Goal: Transaction & Acquisition: Purchase product/service

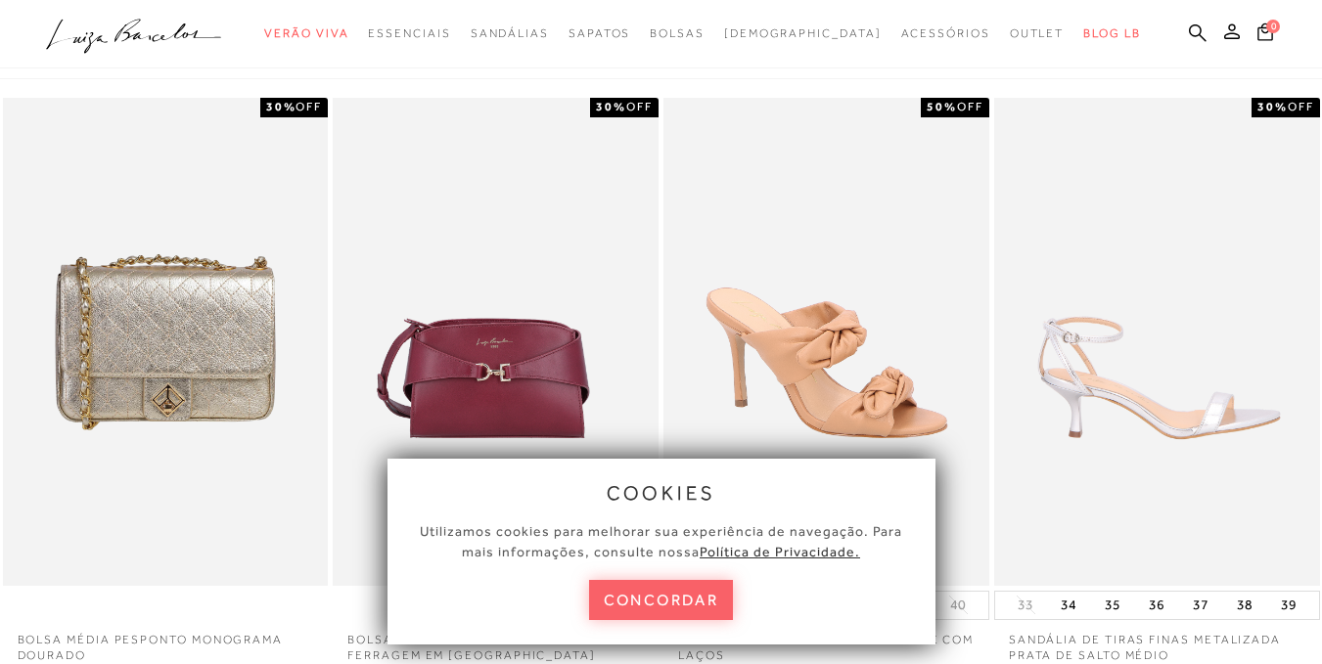
scroll to position [157, 0]
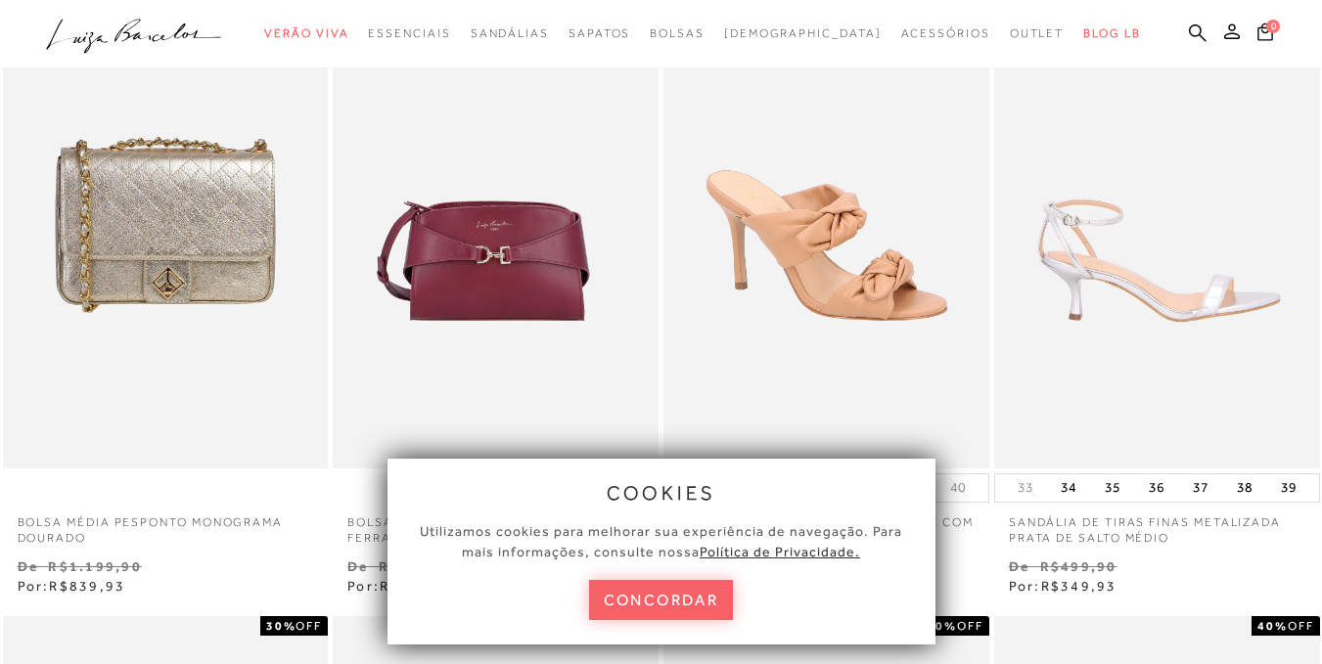
click at [1139, 295] on img at bounding box center [1158, 224] width 324 height 488
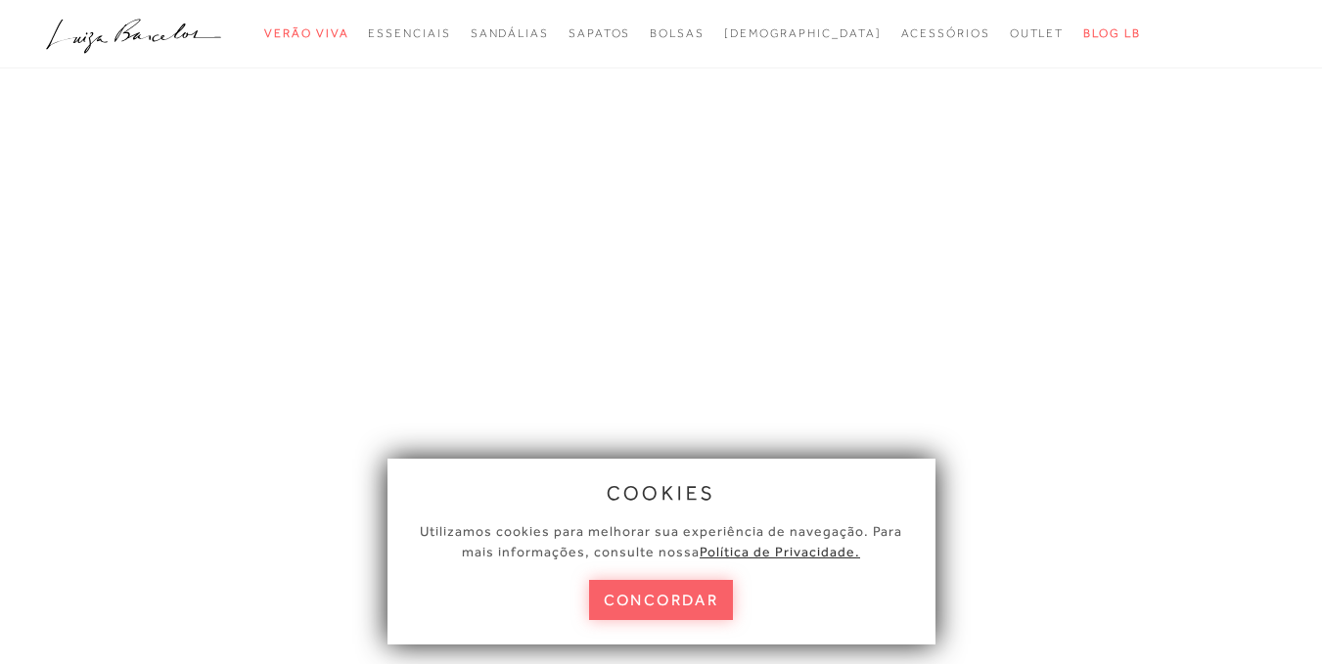
click at [704, 586] on button "concordar" at bounding box center [661, 600] width 145 height 40
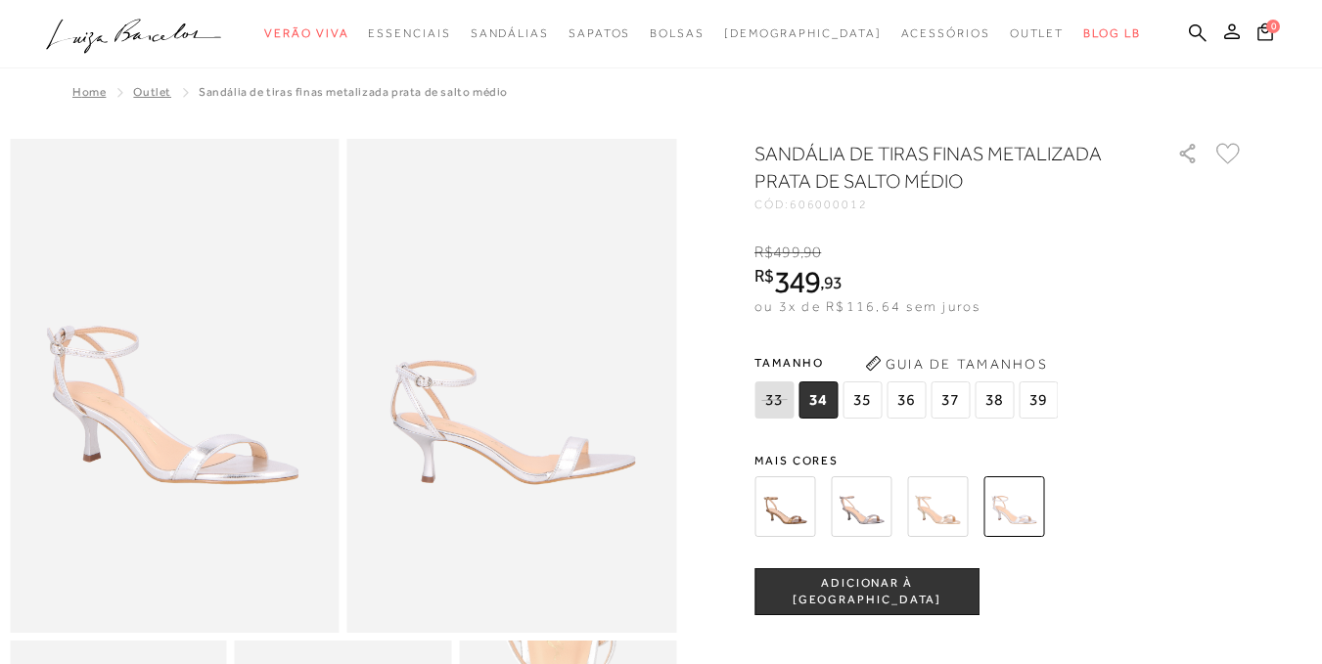
click at [1154, 28] on ul ".a{fill-rule:evenodd;} Verão Viva Em alta Favoritos das Influenciadoras Apostas…" at bounding box center [646, 34] width 1201 height 36
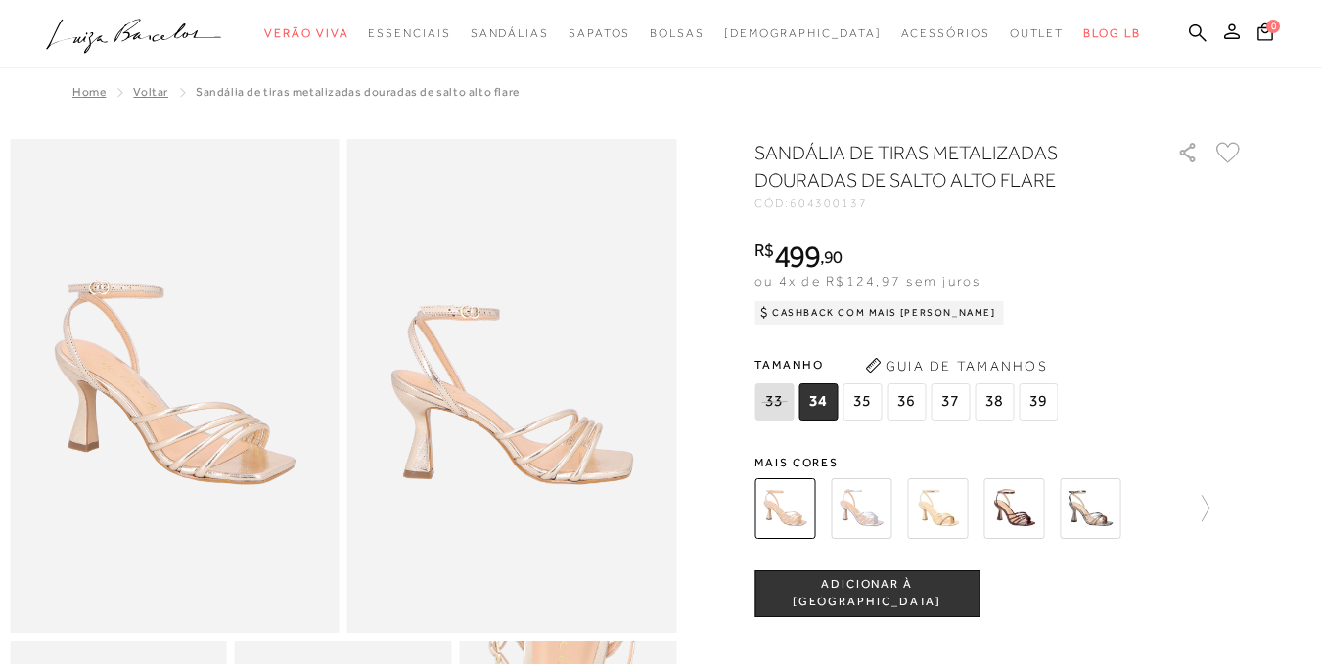
click at [948, 404] on span "37" at bounding box center [949, 402] width 39 height 37
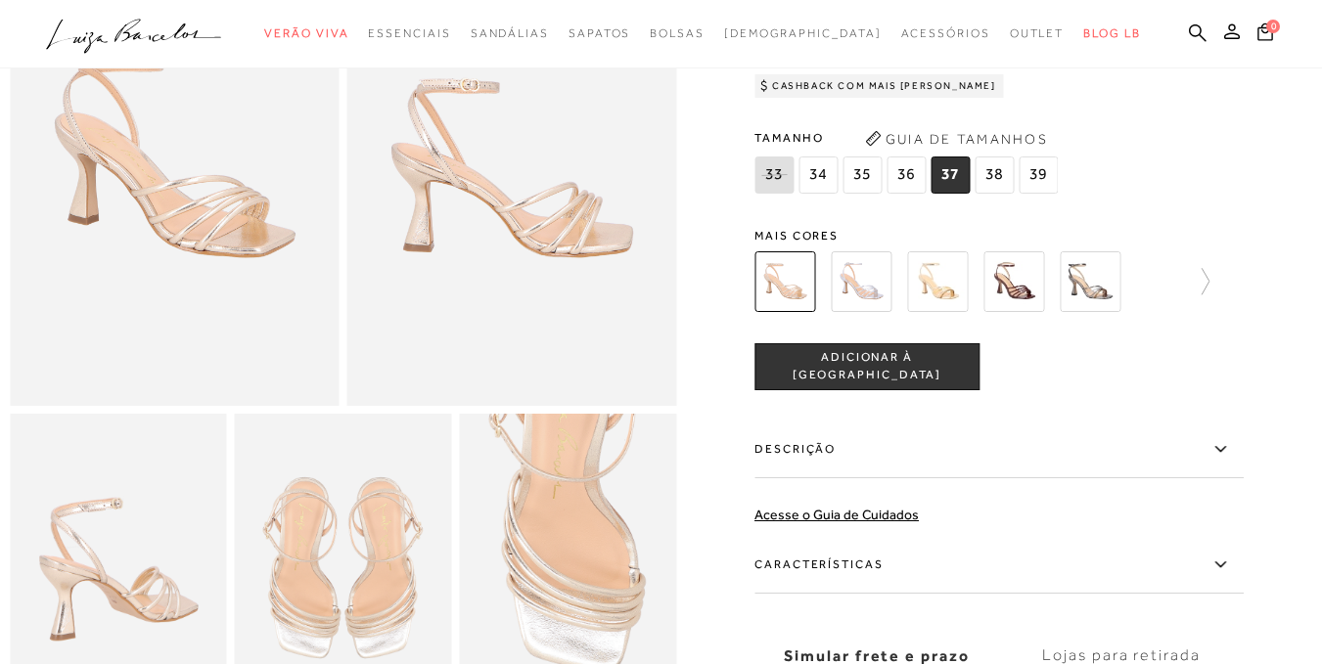
scroll to position [235, 0]
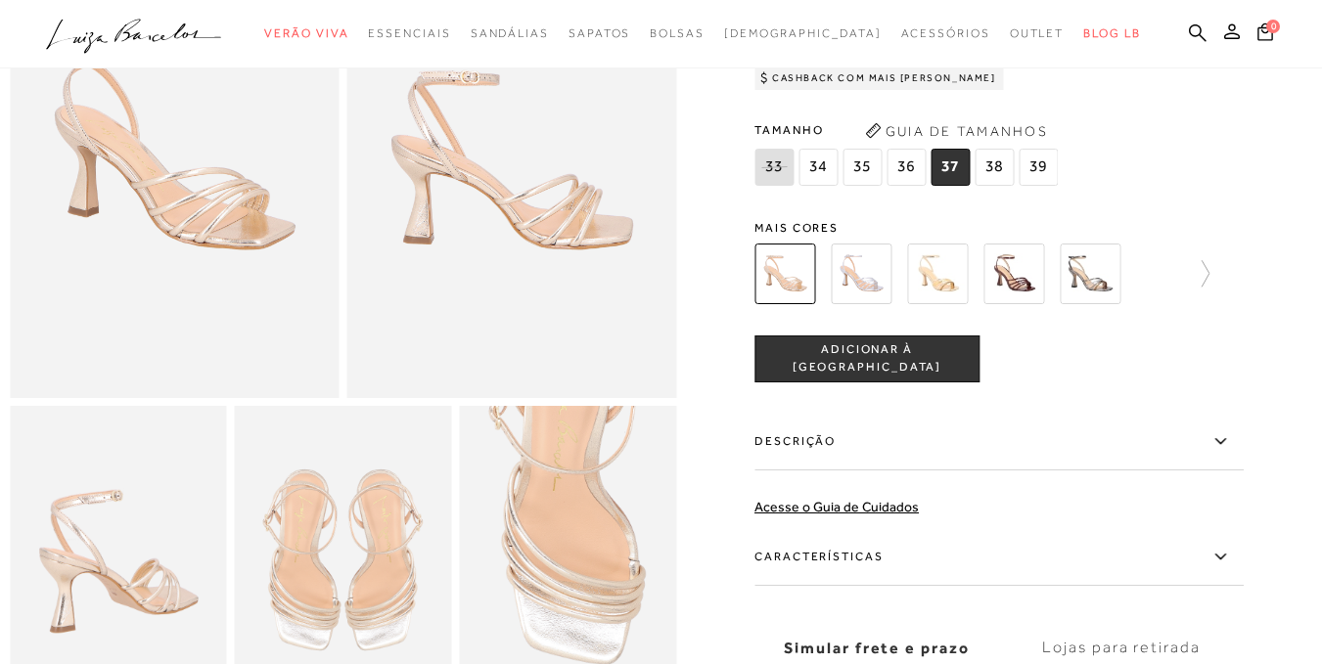
click at [943, 374] on button "ADICIONAR À [GEOGRAPHIC_DATA]" at bounding box center [866, 359] width 225 height 47
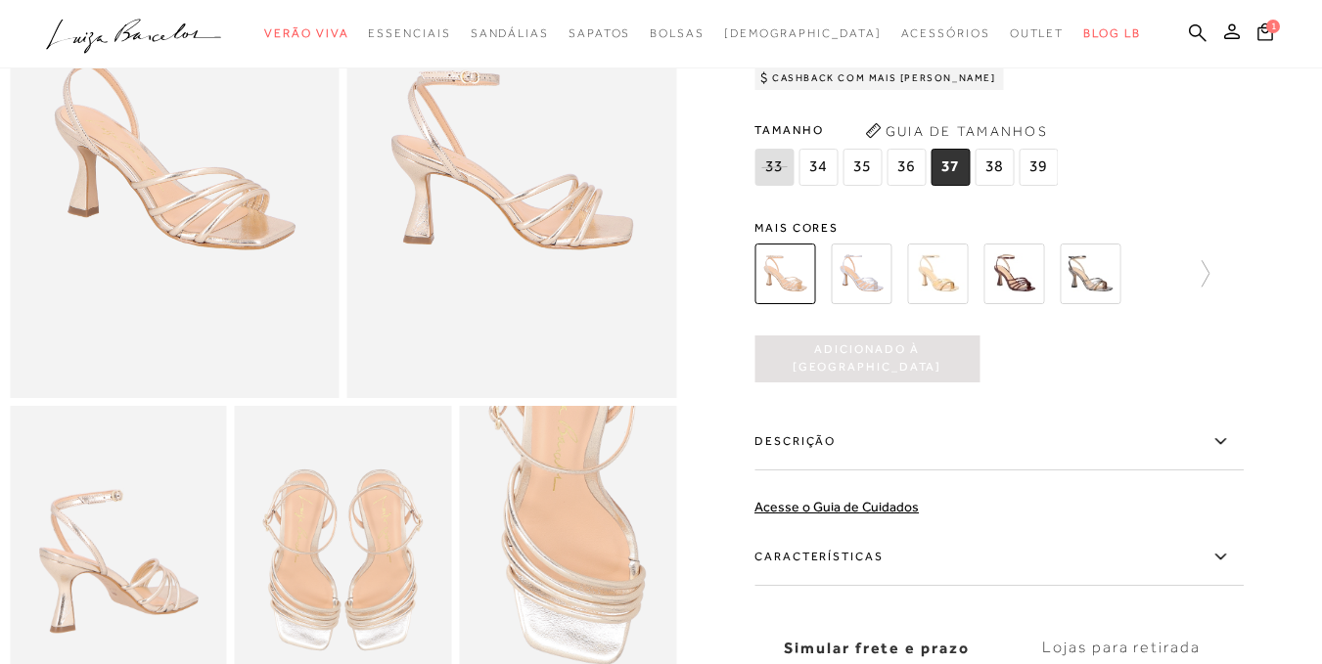
scroll to position [0, 0]
click at [1266, 32] on span "1" at bounding box center [1274, 26] width 16 height 16
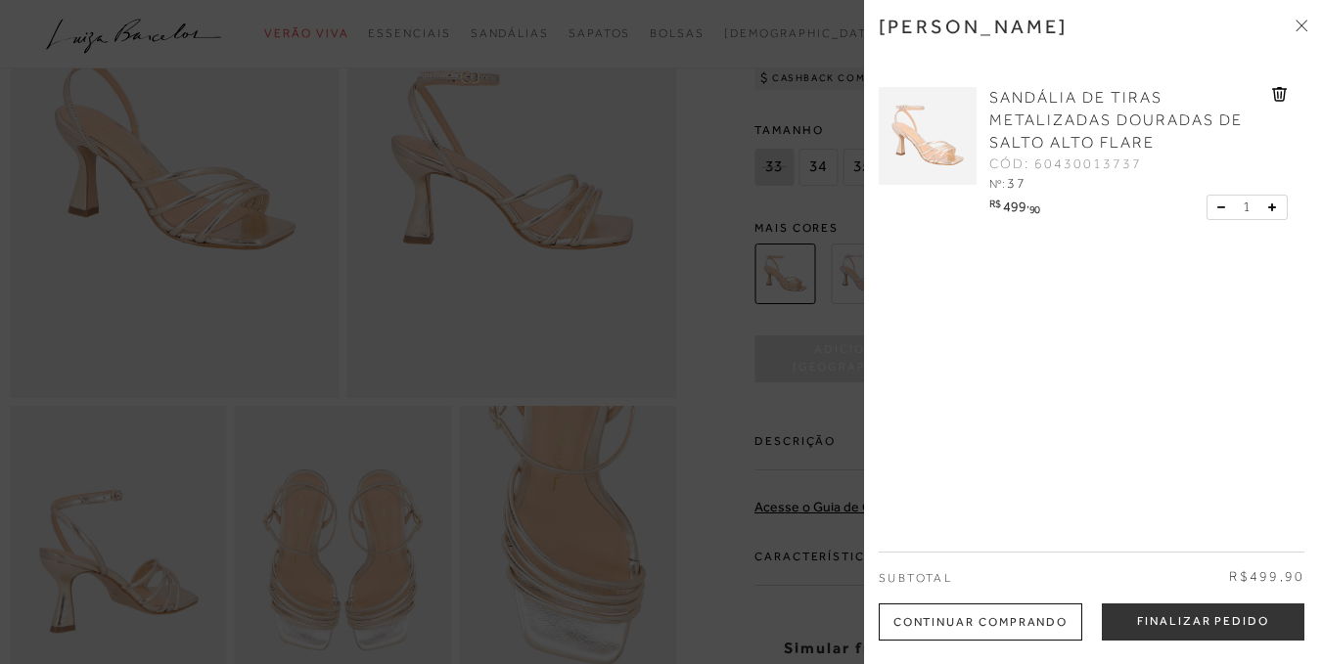
click at [945, 605] on div "Continuar Comprando" at bounding box center [981, 622] width 204 height 37
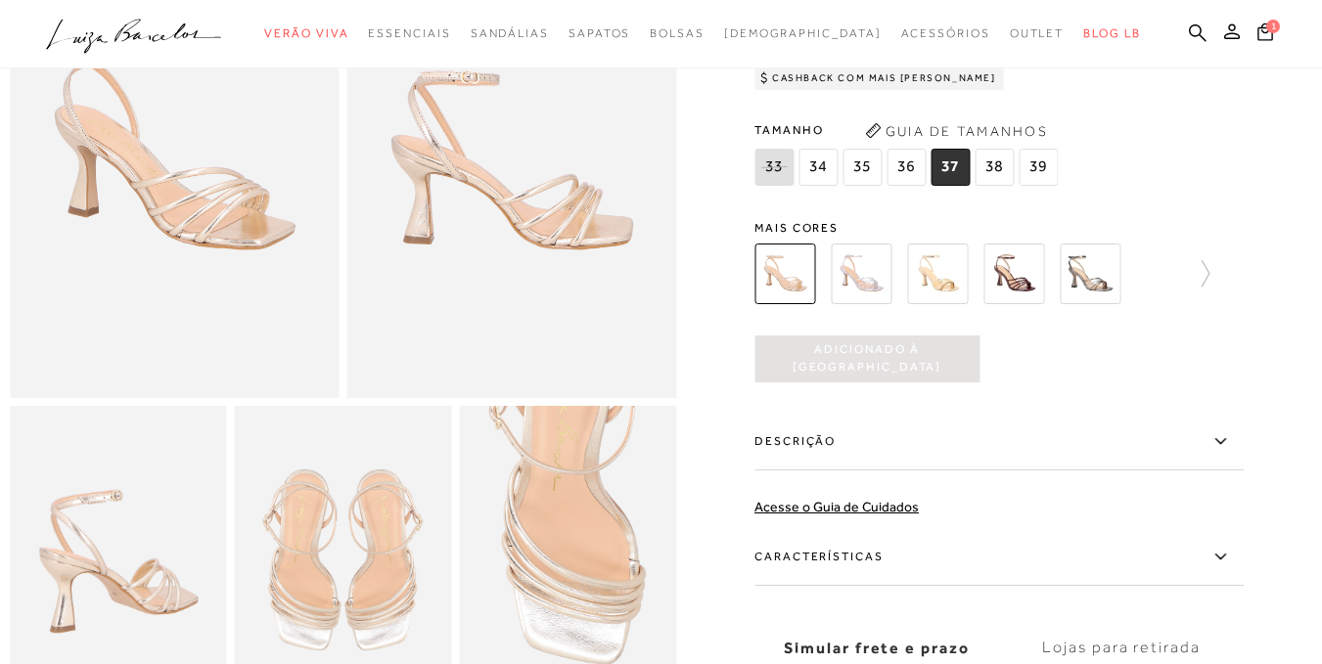
click at [956, 611] on div "SANDÁLIA DE TIRAS METALIZADAS DOURADAS DE SALTO ALTO FLARE CÓD: 604300137 × É n…" at bounding box center [998, 339] width 489 height 871
click at [1249, 46] on button "1" at bounding box center [1264, 35] width 31 height 30
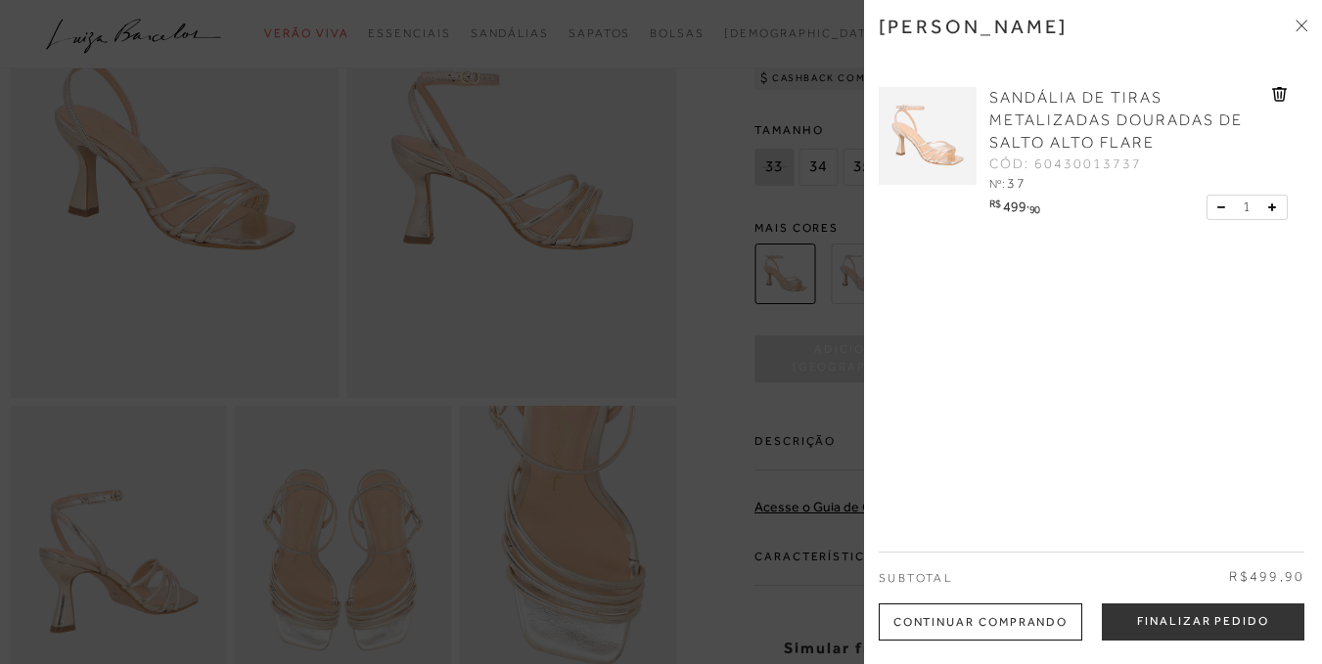
click at [1308, 108] on div "[PERSON_NAME] SANDÁLIA DE TIRAS METALIZADAS DOURADAS DE SALTO ALTO FLARE CÓD: 6…" at bounding box center [1093, 332] width 458 height 664
drag, startPoint x: 1302, startPoint y: 100, endPoint x: 1311, endPoint y: 140, distance: 41.1
click at [1311, 140] on div "[PERSON_NAME] SANDÁLIA DE TIRAS METALIZADAS DOURADAS DE SALTO ALTO FLARE CÓD: 6…" at bounding box center [1093, 332] width 458 height 664
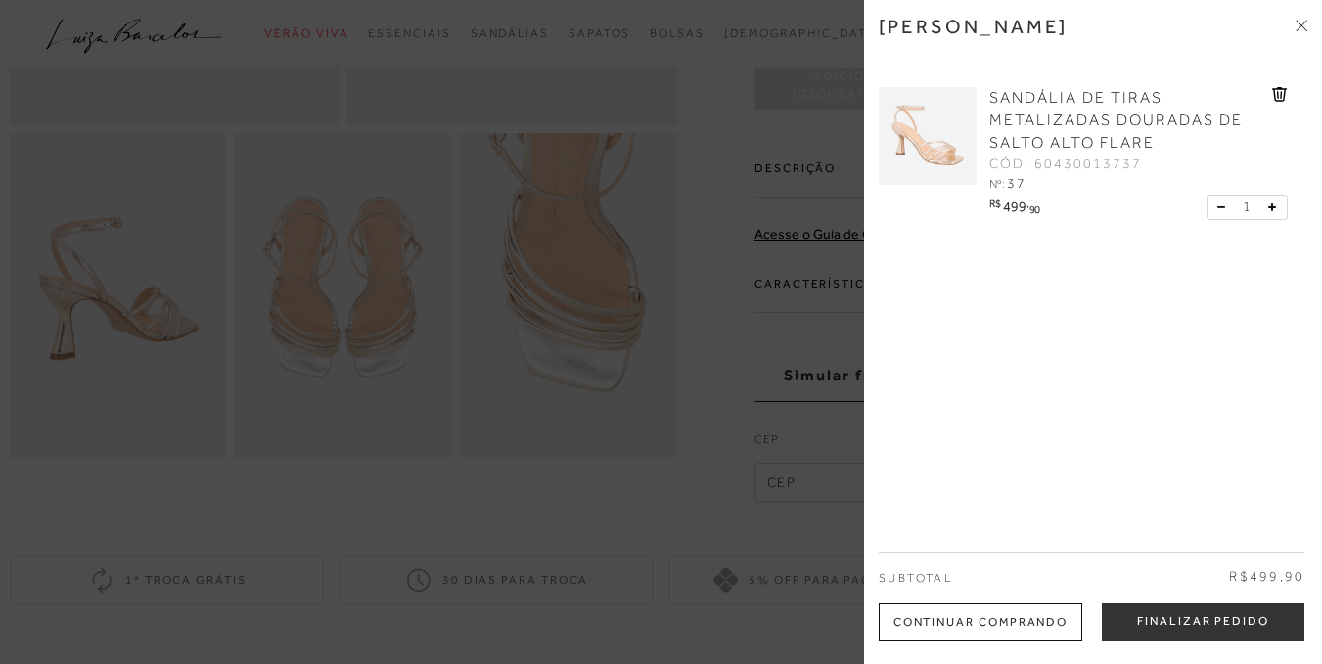
scroll to position [531, 0]
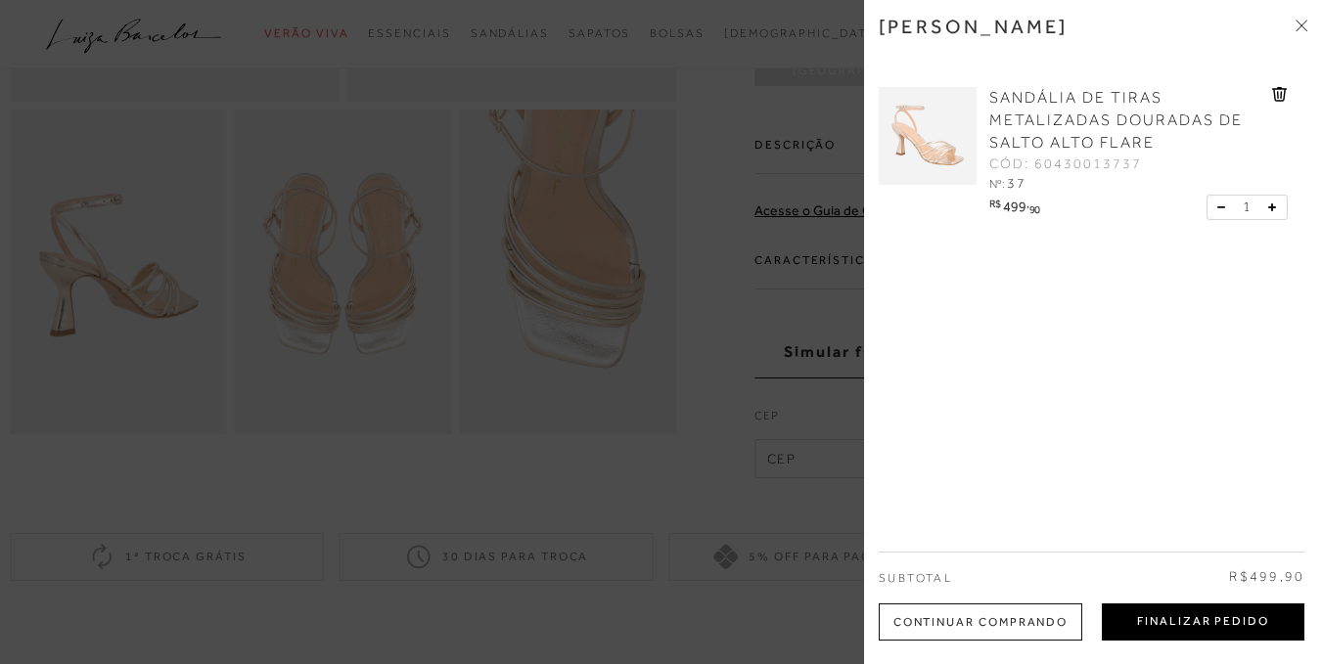
click at [1147, 615] on button "Finalizar Pedido" at bounding box center [1203, 622] width 203 height 37
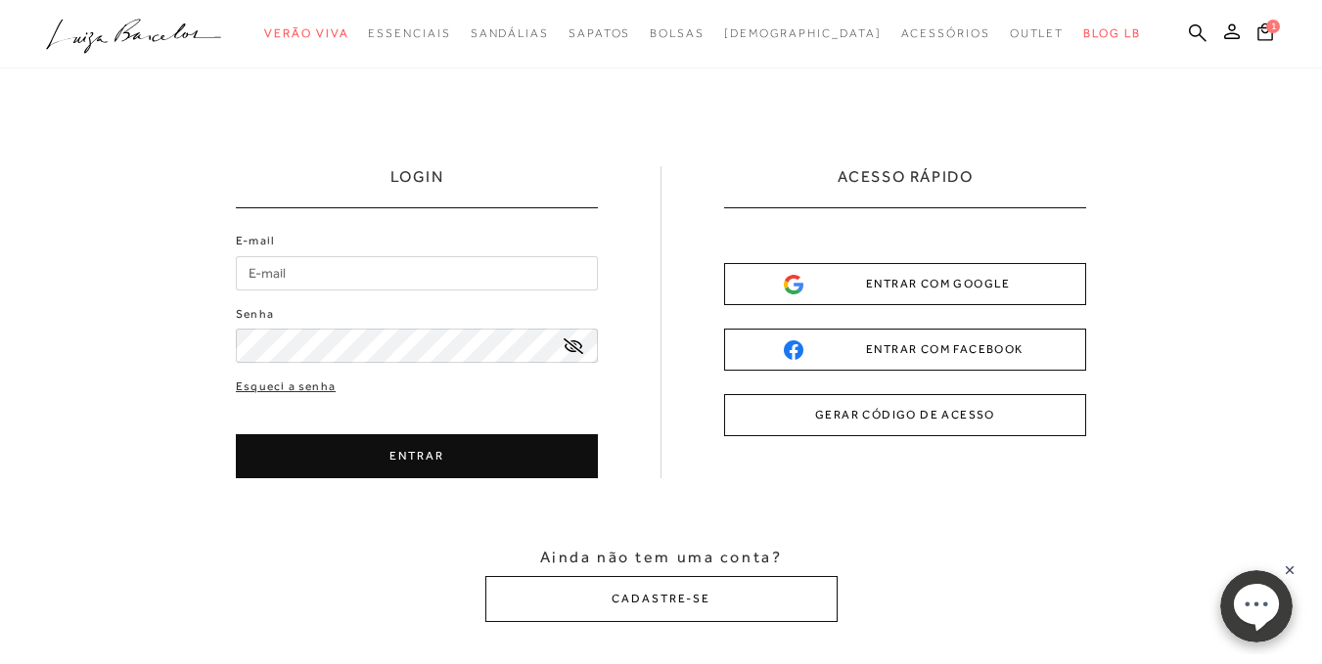
click at [847, 281] on div "ENTRAR COM GOOGLE" at bounding box center [905, 284] width 243 height 21
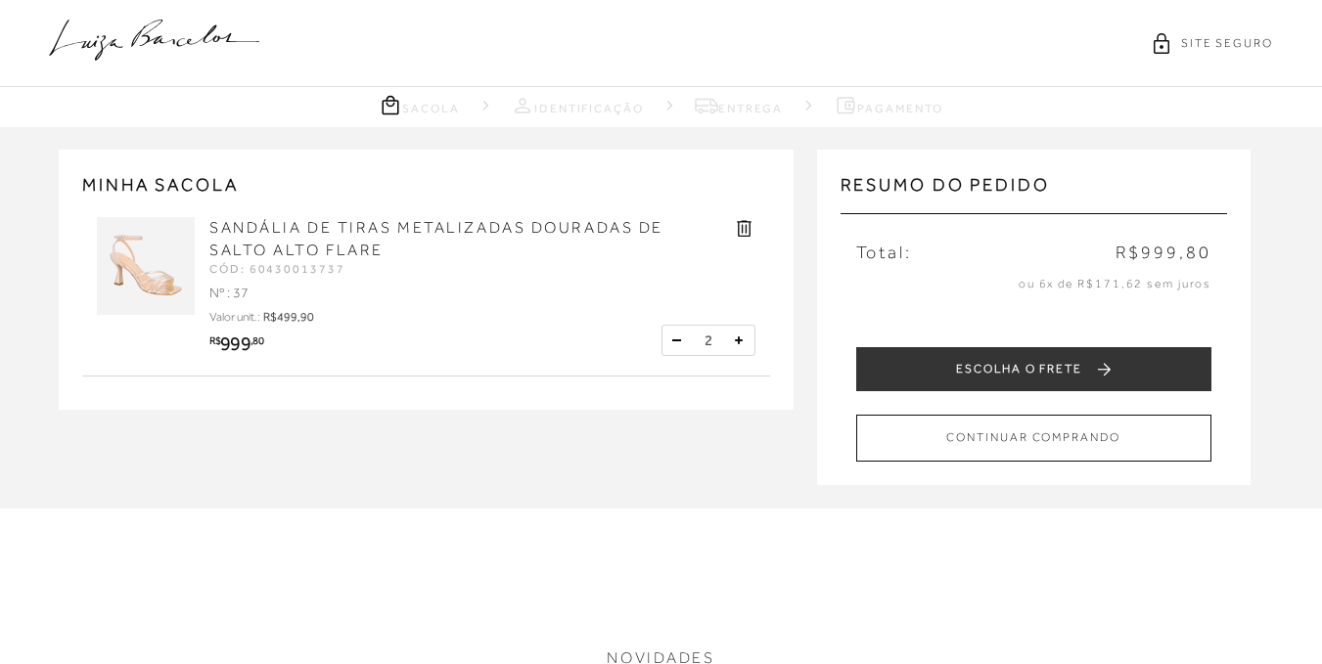
click at [675, 335] on button at bounding box center [677, 341] width 20 height 20
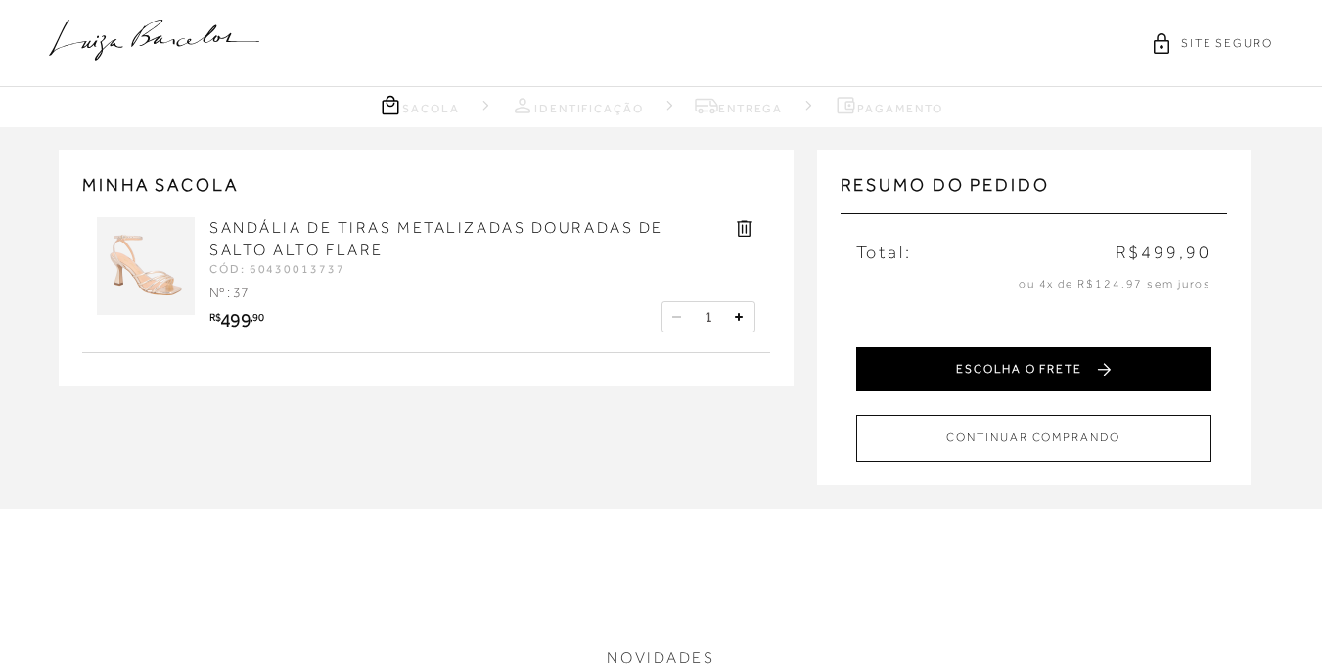
click at [910, 354] on button "ESCOLHA O FRETE" at bounding box center [1033, 369] width 355 height 44
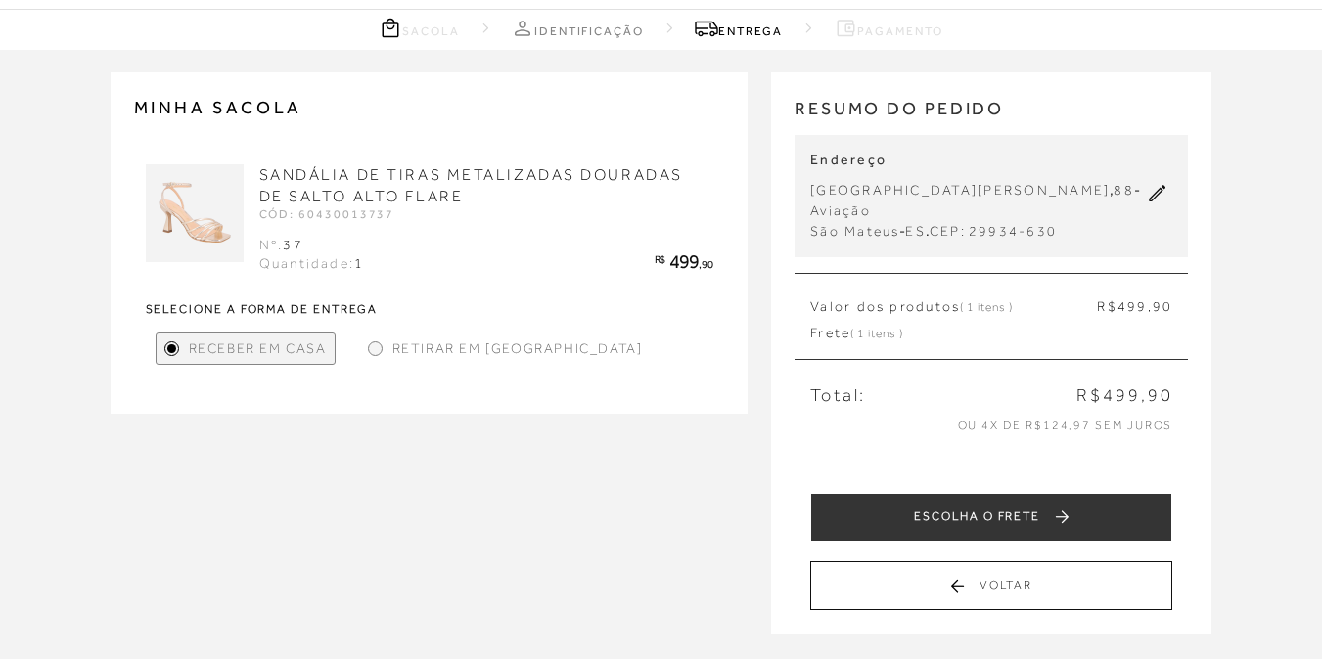
scroll to position [80, 0]
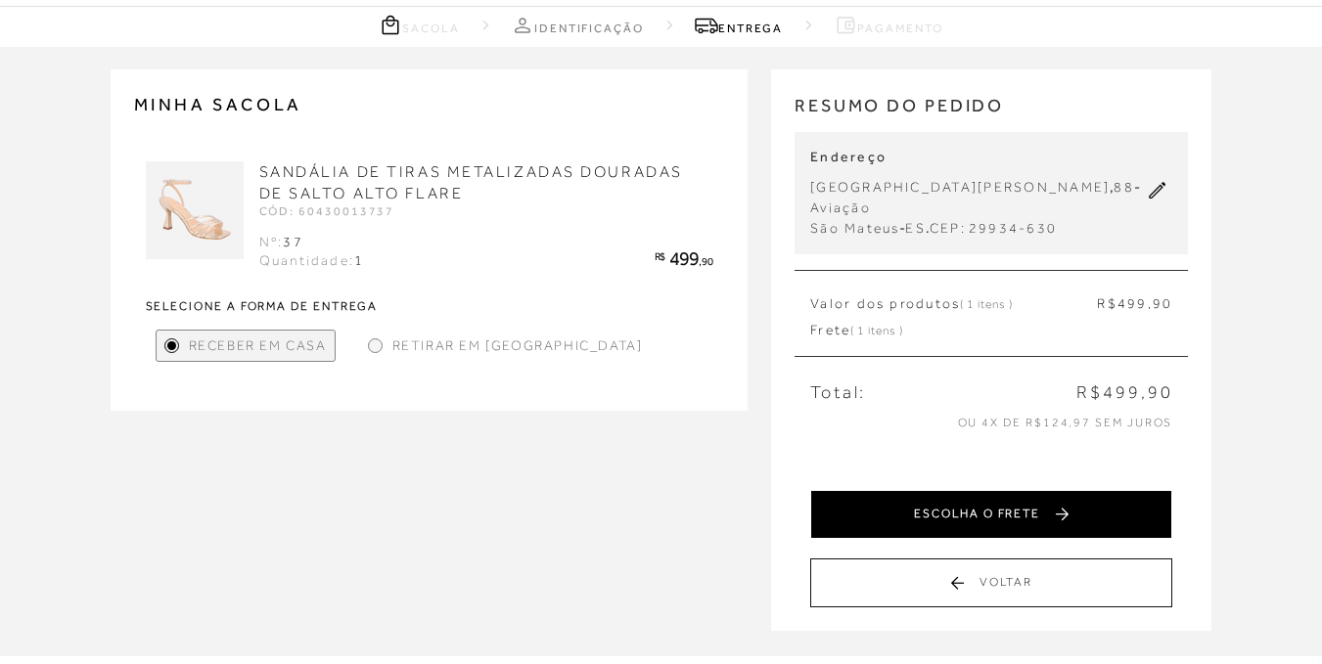
click at [972, 498] on button "ESCOLHA O FRETE" at bounding box center [991, 514] width 362 height 49
